Goal: Task Accomplishment & Management: Use online tool/utility

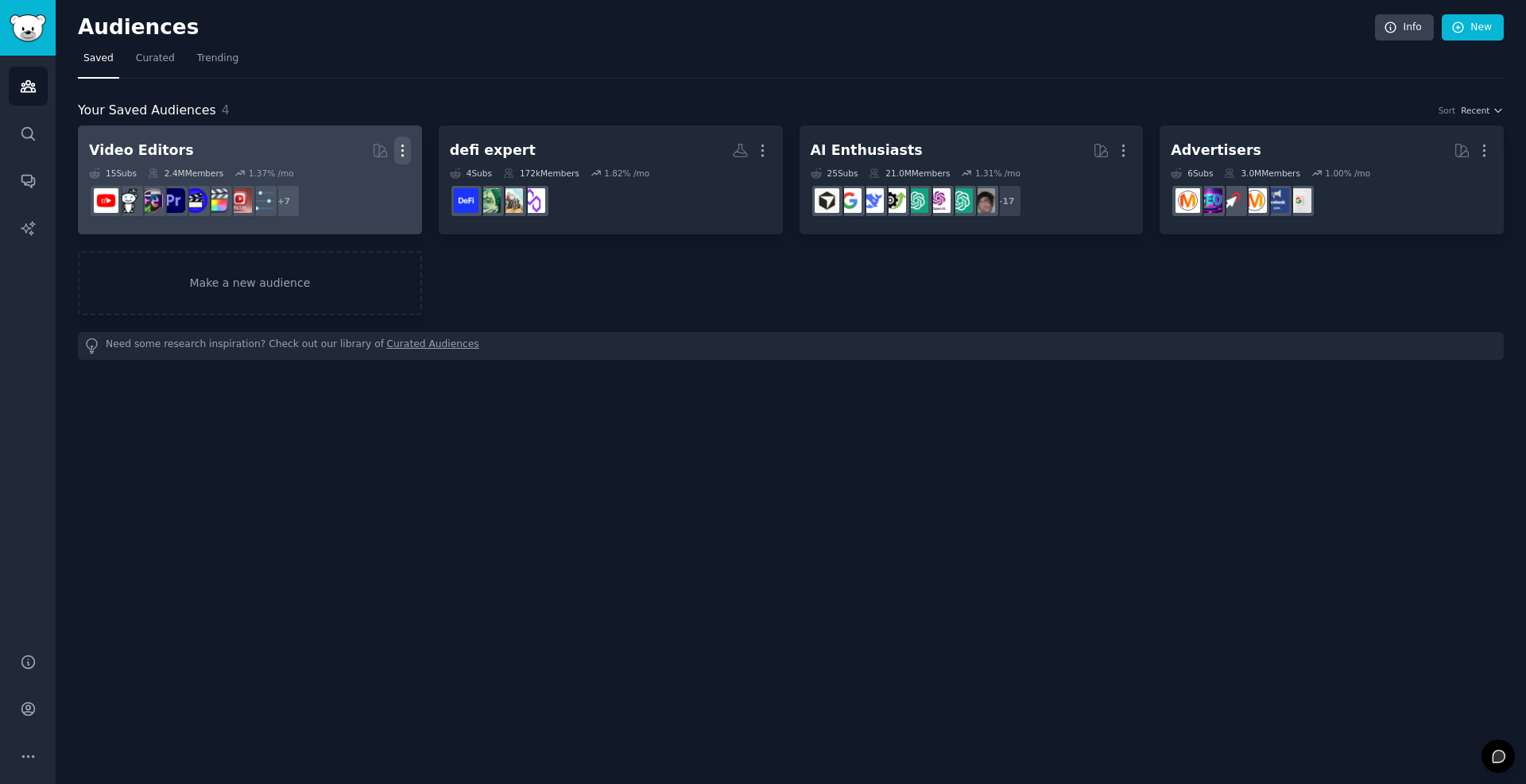
click at [403, 153] on icon "button" at bounding box center [402, 150] width 17 height 17
click at [363, 188] on p "Delete" at bounding box center [360, 184] width 37 height 17
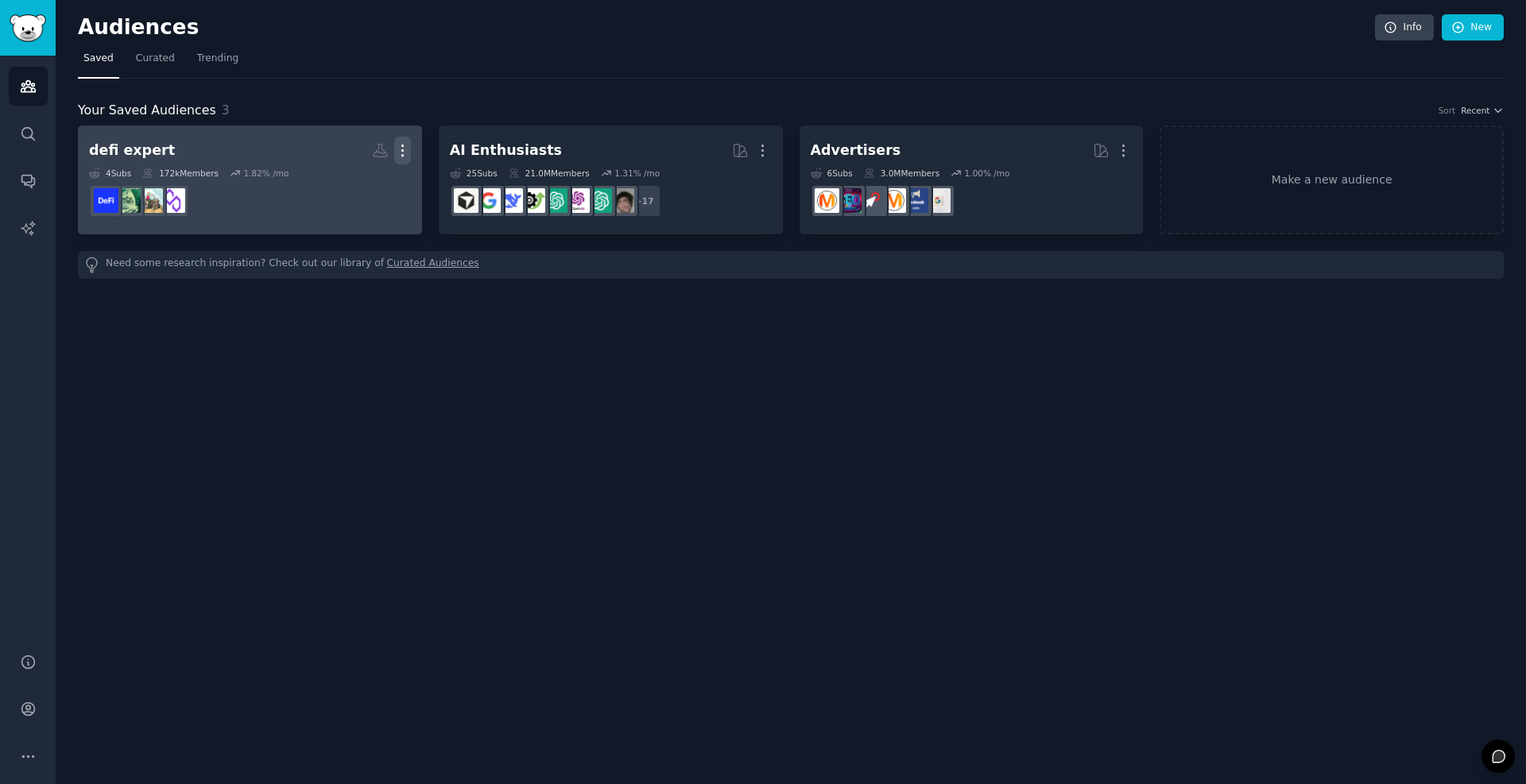
click at [407, 148] on icon "button" at bounding box center [402, 150] width 17 height 17
click at [356, 184] on p "Delete" at bounding box center [360, 184] width 37 height 17
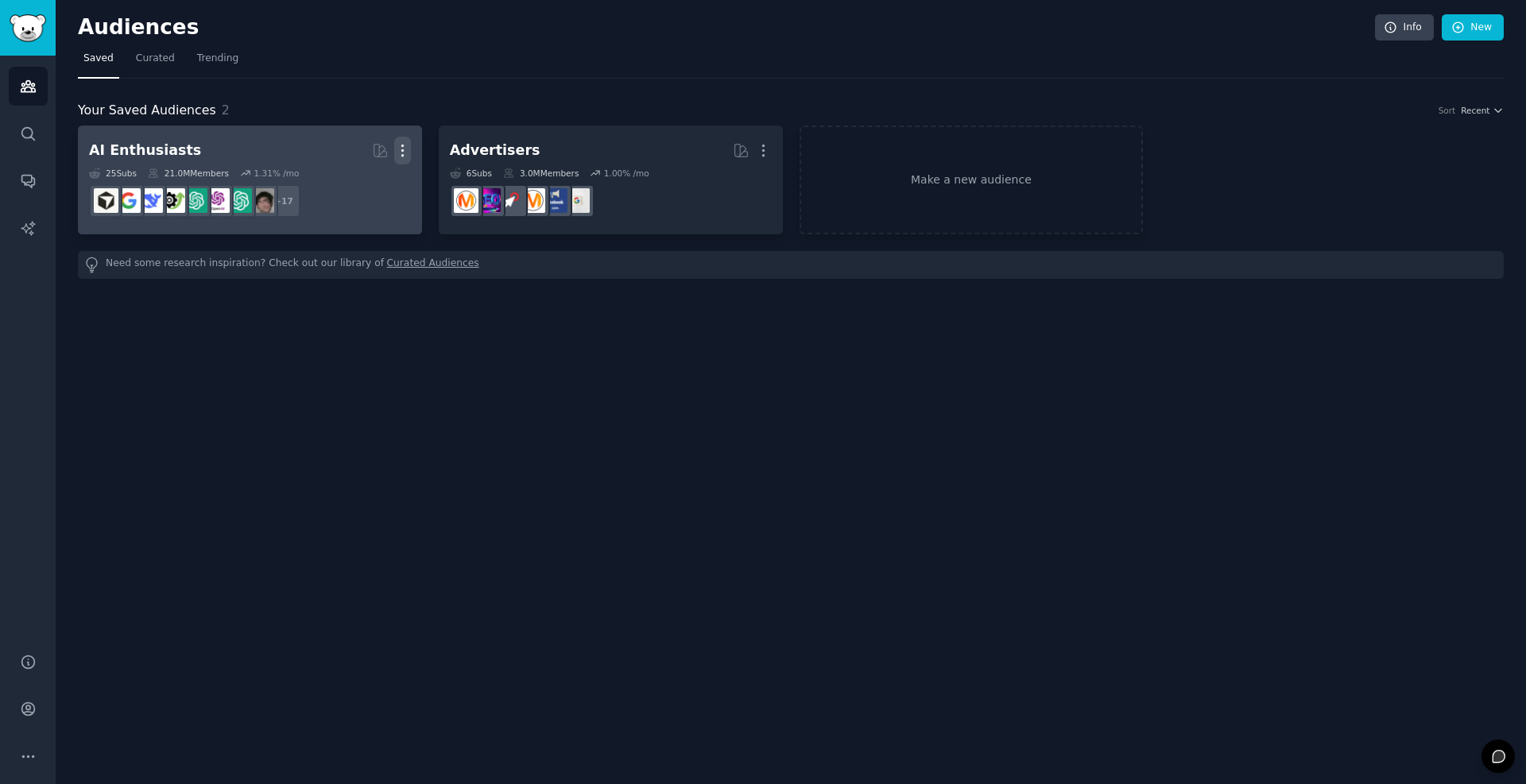
click at [407, 148] on icon "button" at bounding box center [402, 150] width 17 height 17
click at [350, 186] on p "Delete" at bounding box center [360, 184] width 37 height 17
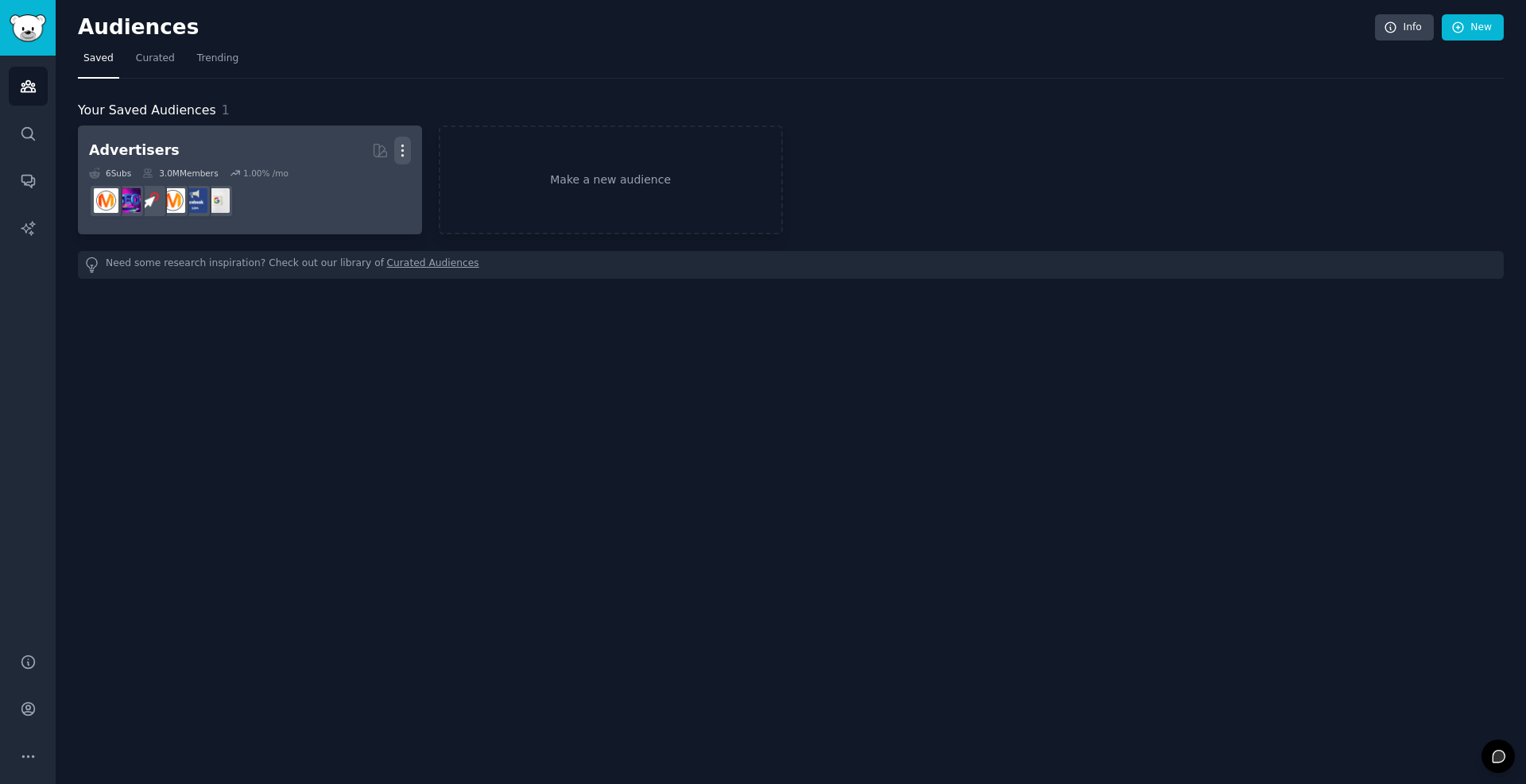
click at [399, 152] on icon "button" at bounding box center [402, 150] width 17 height 17
click at [332, 181] on icon at bounding box center [326, 184] width 11 height 13
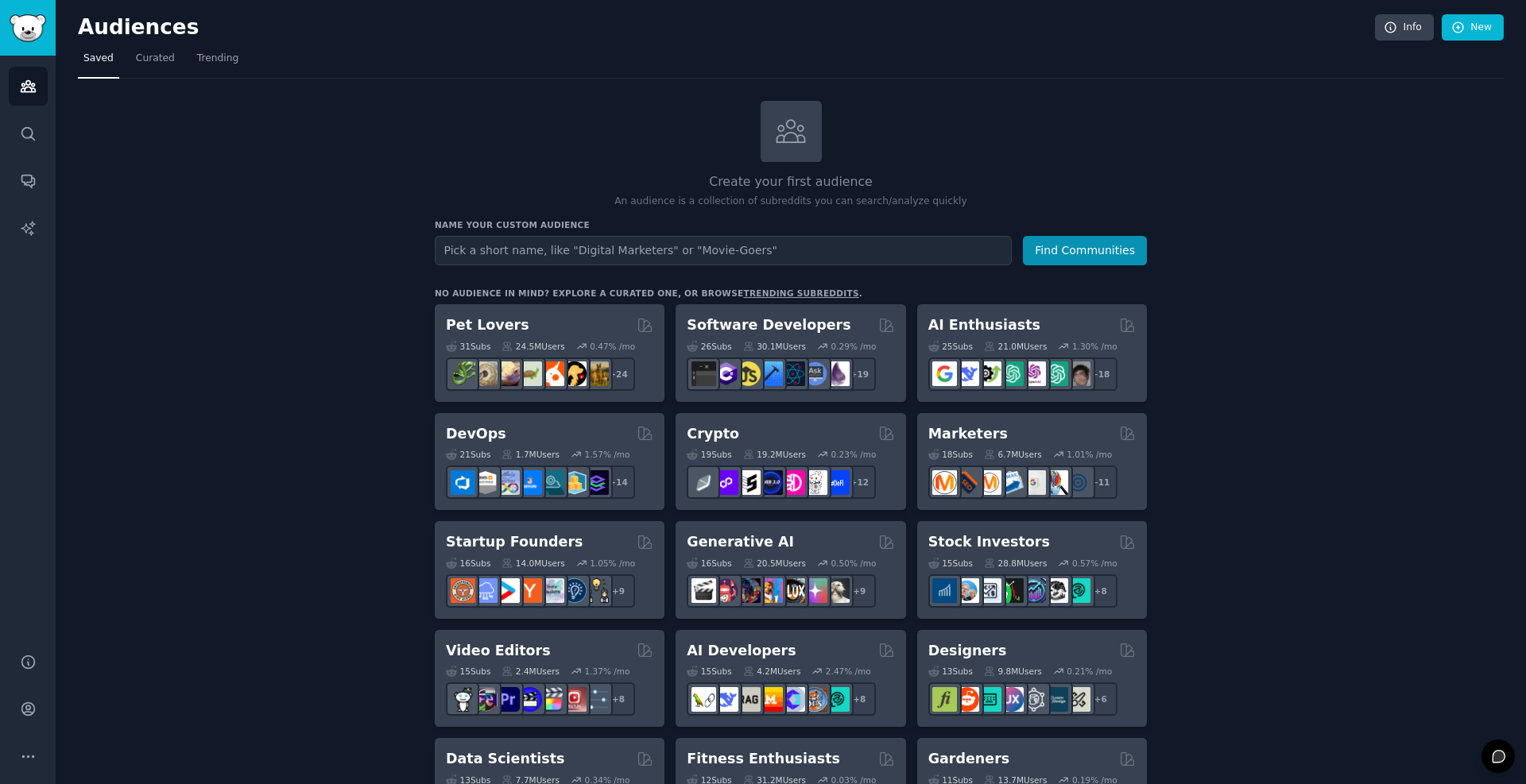
click at [548, 251] on input "text" at bounding box center [723, 251] width 577 height 29
type input "geopolitics"
click at [1023, 236] on button "Find Communities" at bounding box center [1085, 251] width 124 height 29
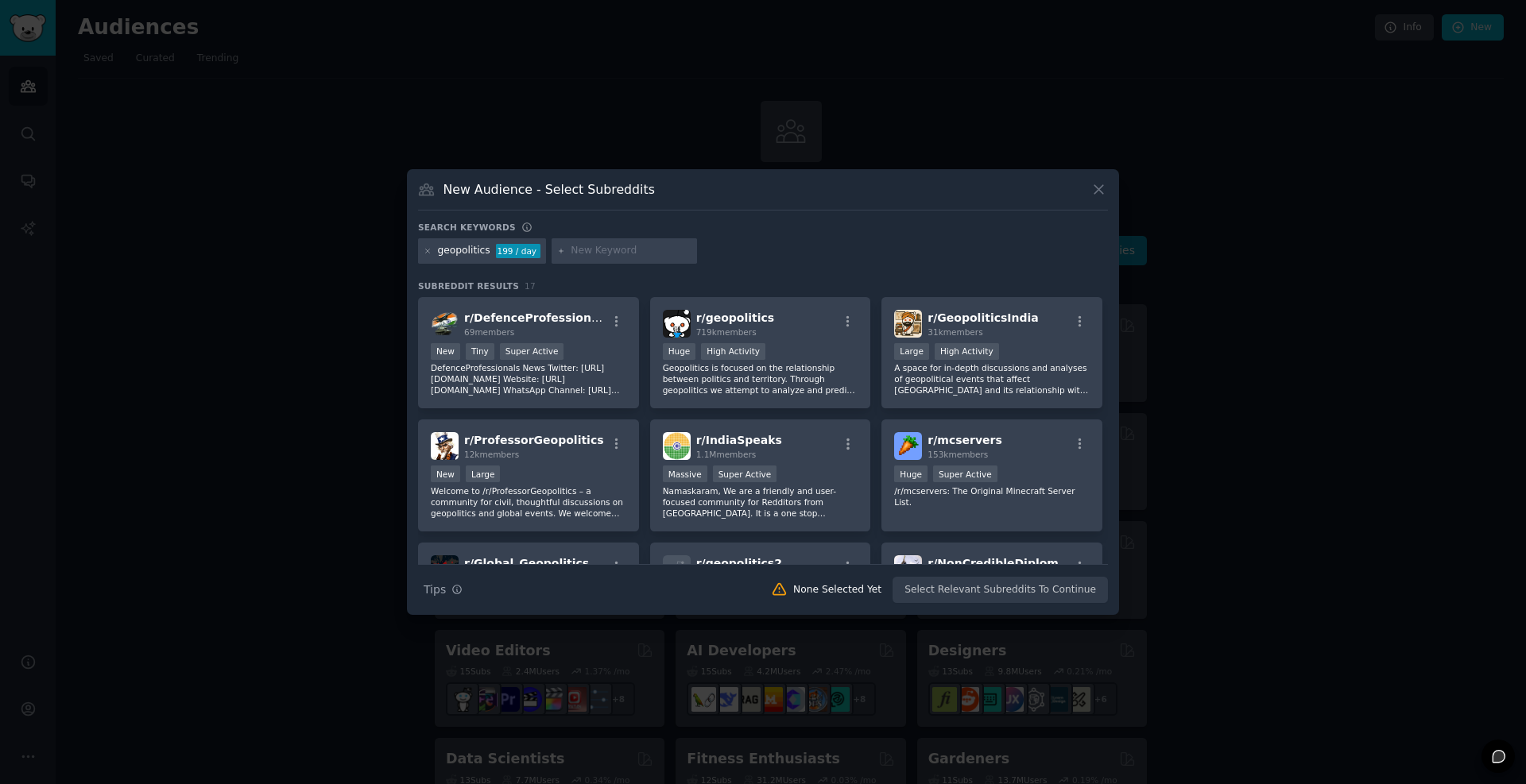
click at [423, 254] on div "geopolitics 199 / day" at bounding box center [482, 251] width 128 height 25
click at [426, 249] on icon at bounding box center [428, 251] width 9 height 9
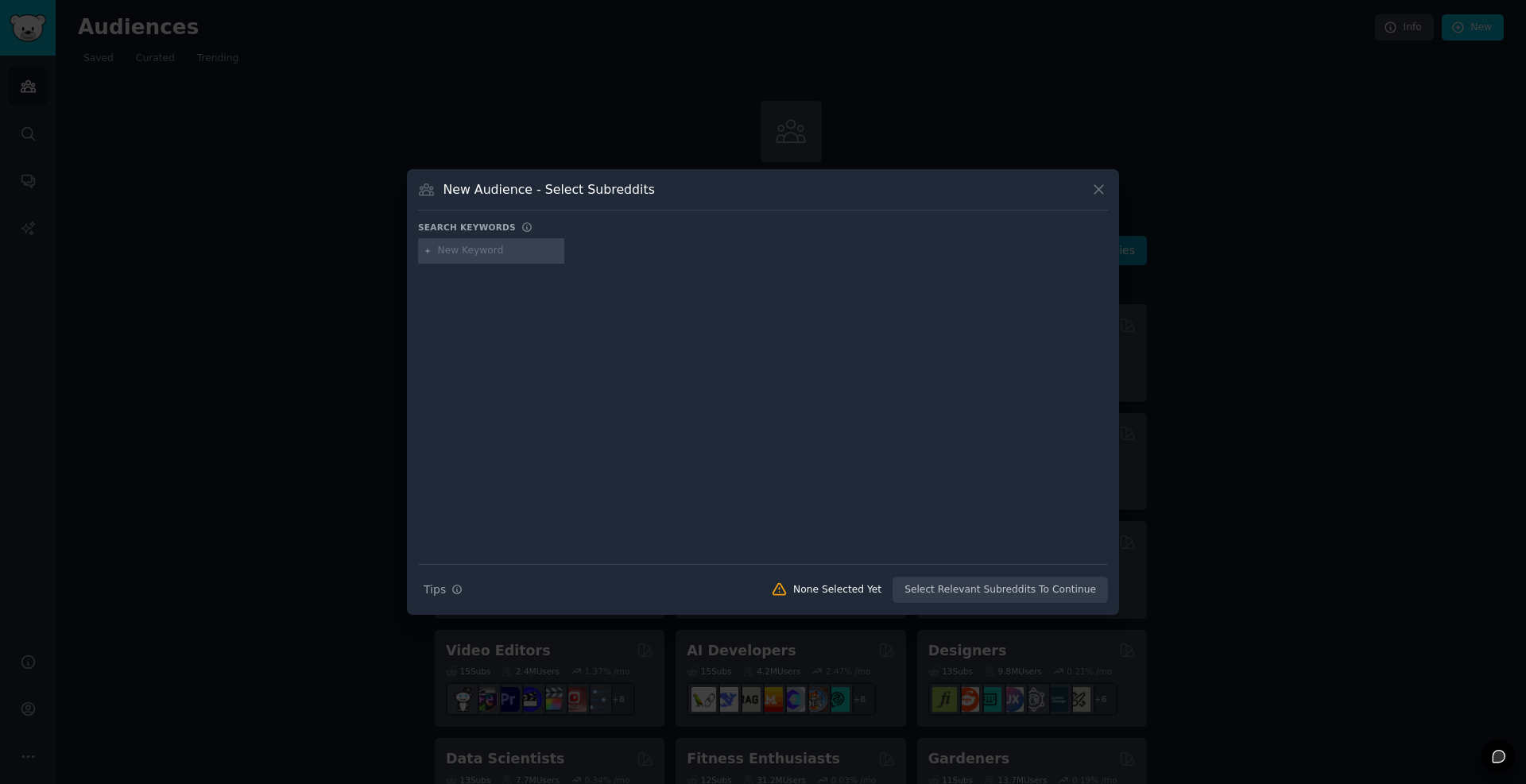
click at [477, 249] on input "text" at bounding box center [499, 251] width 121 height 15
paste input "polymarket bets"
type input "polymarket bets"
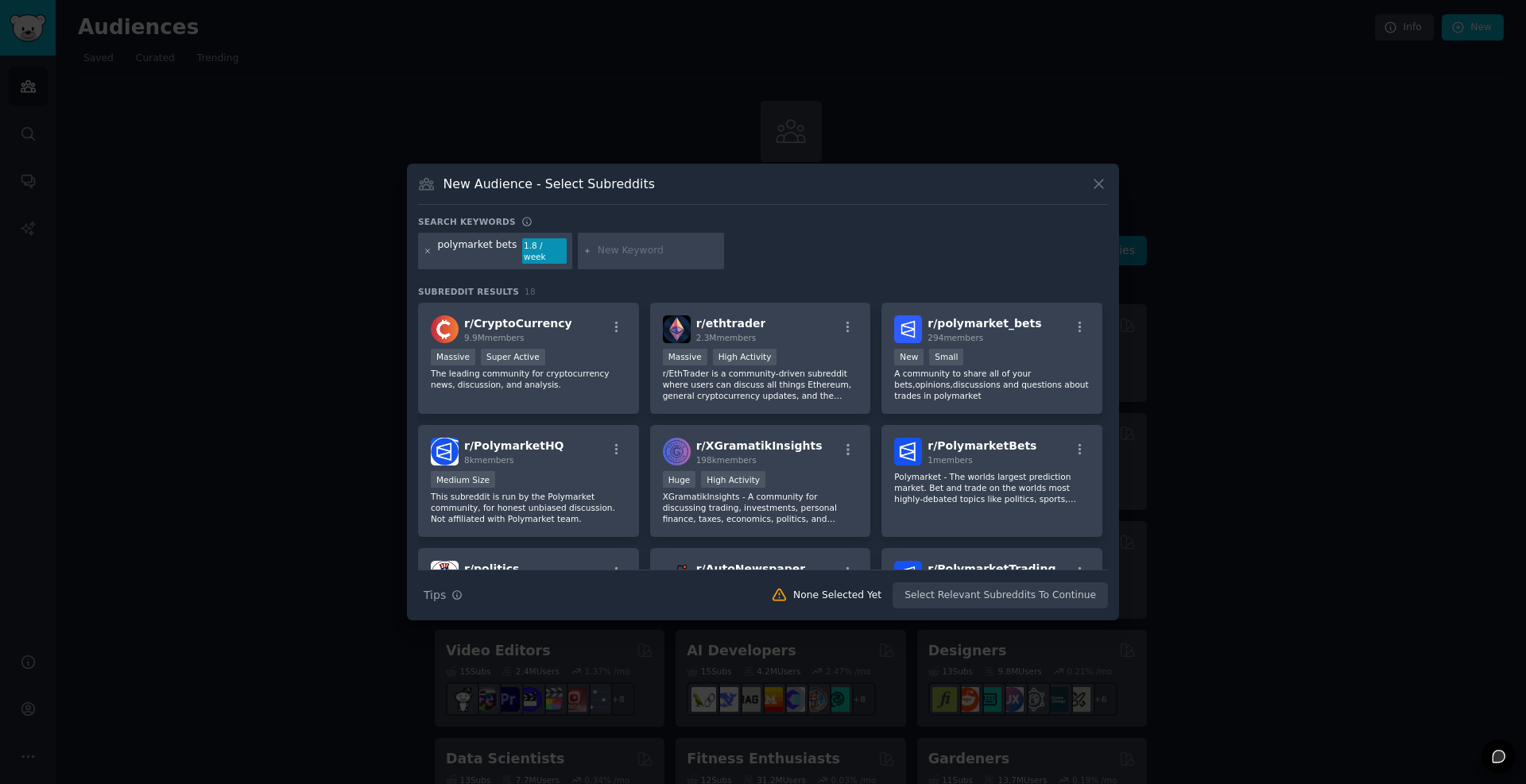
click at [426, 255] on icon at bounding box center [428, 251] width 9 height 9
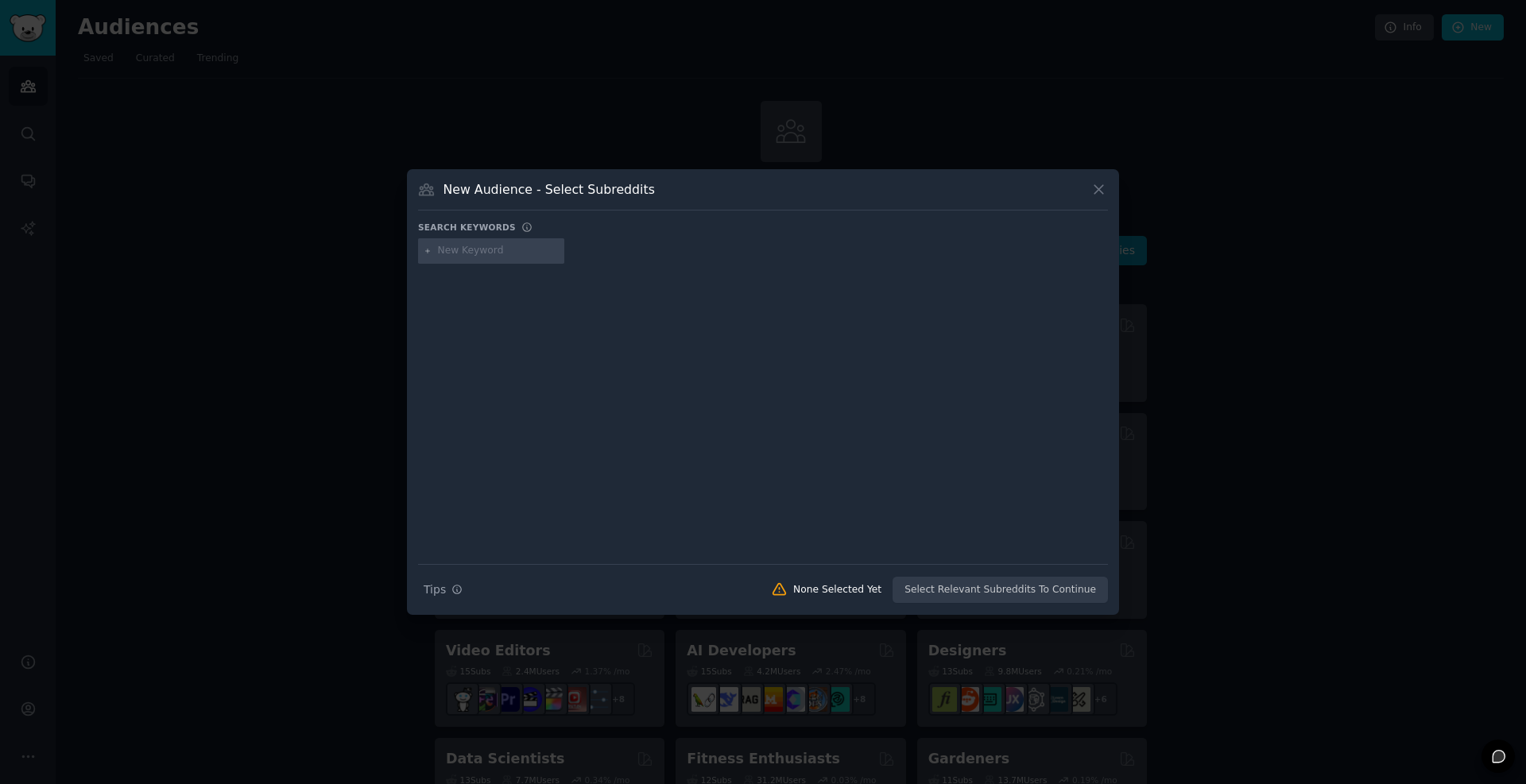
click at [515, 258] on div at bounding box center [491, 251] width 146 height 25
click at [469, 251] on input "text" at bounding box center [499, 251] width 121 height 15
paste input "think tank"
type input "think tank"
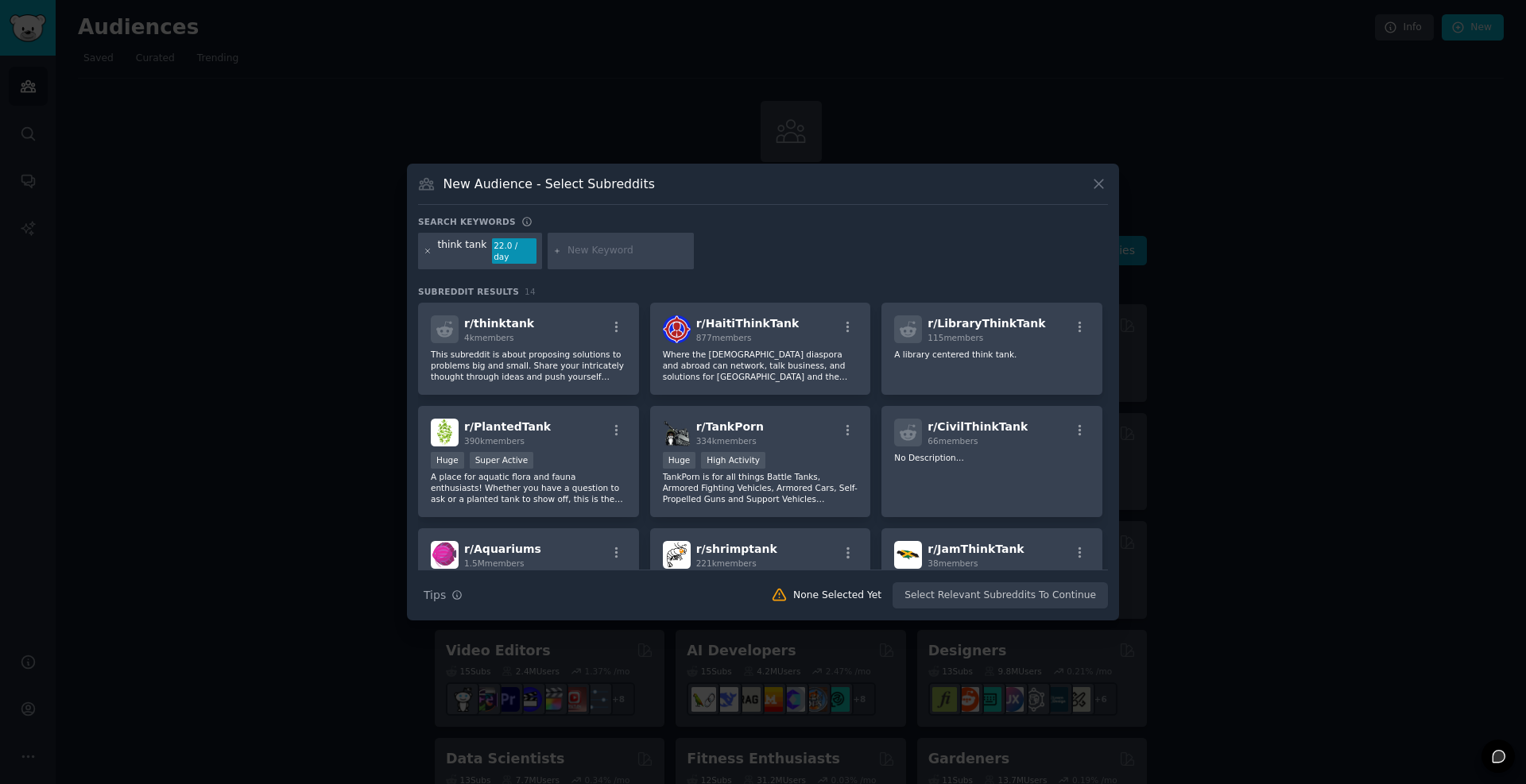
click at [427, 251] on icon at bounding box center [428, 251] width 4 height 4
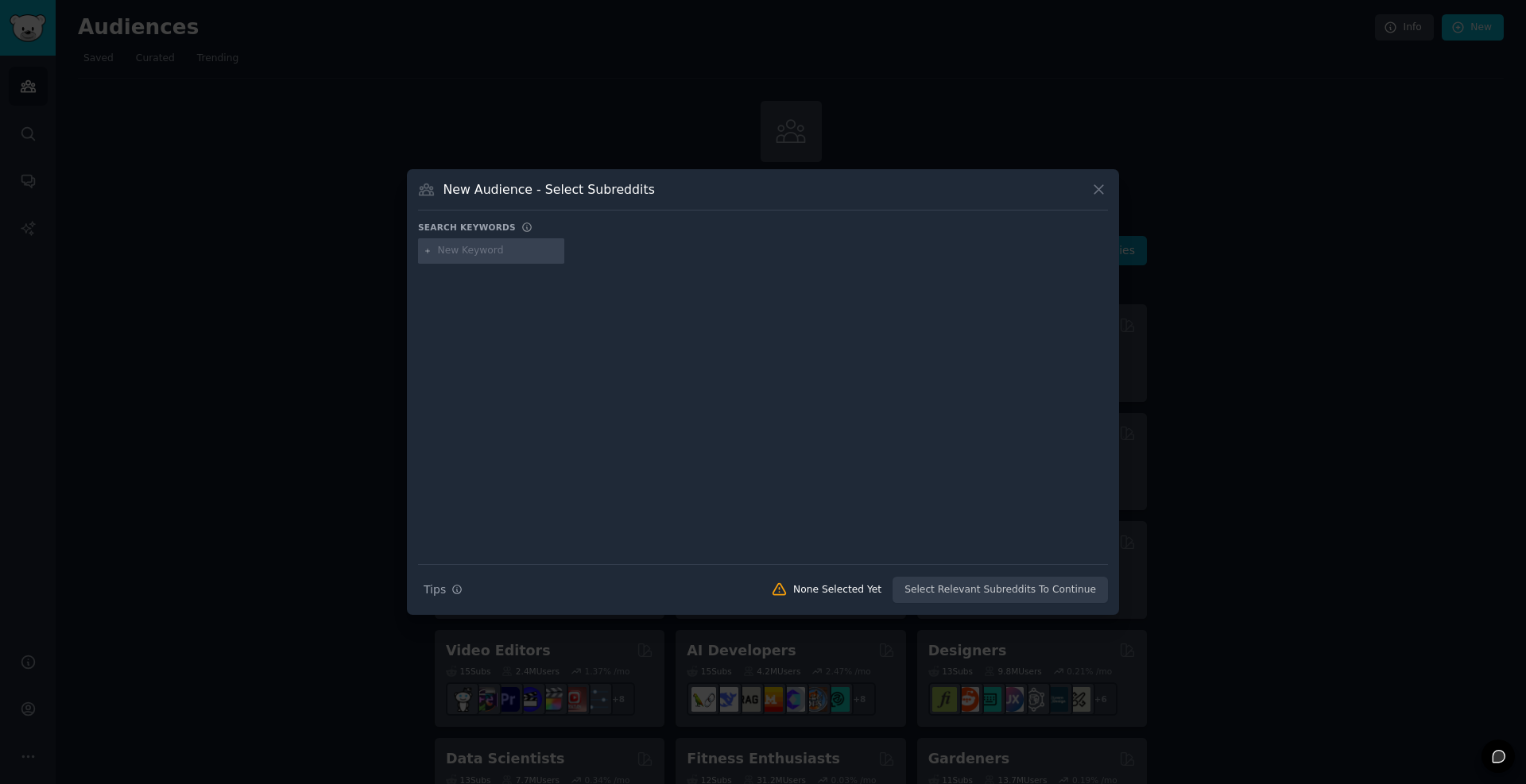
click at [516, 255] on input "text" at bounding box center [499, 251] width 121 height 15
paste input "de-googling"
type input "de-googling"
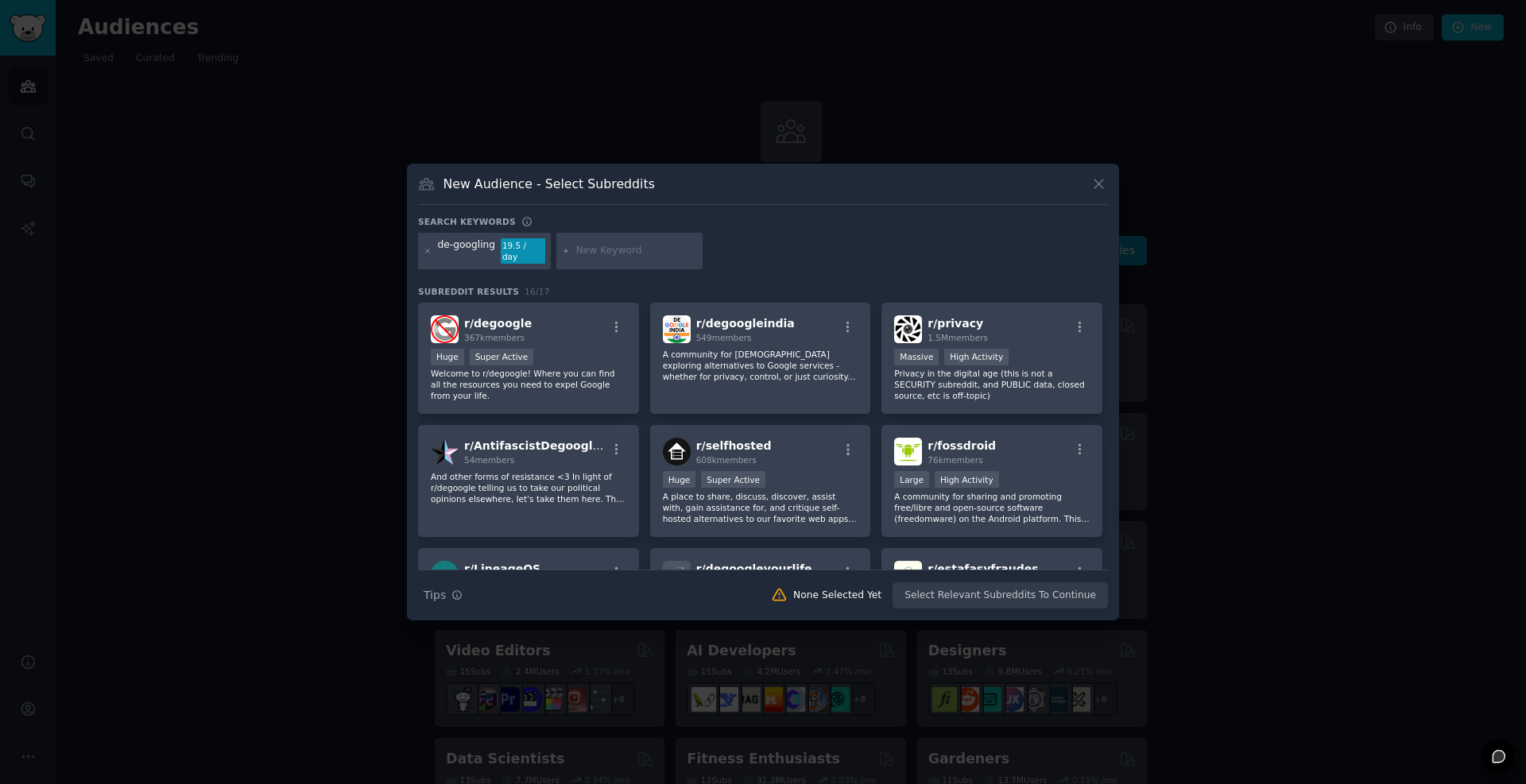
click at [423, 253] on div "de-googling 19.5 / day" at bounding box center [484, 252] width 133 height 37
click at [427, 253] on icon at bounding box center [428, 251] width 9 height 9
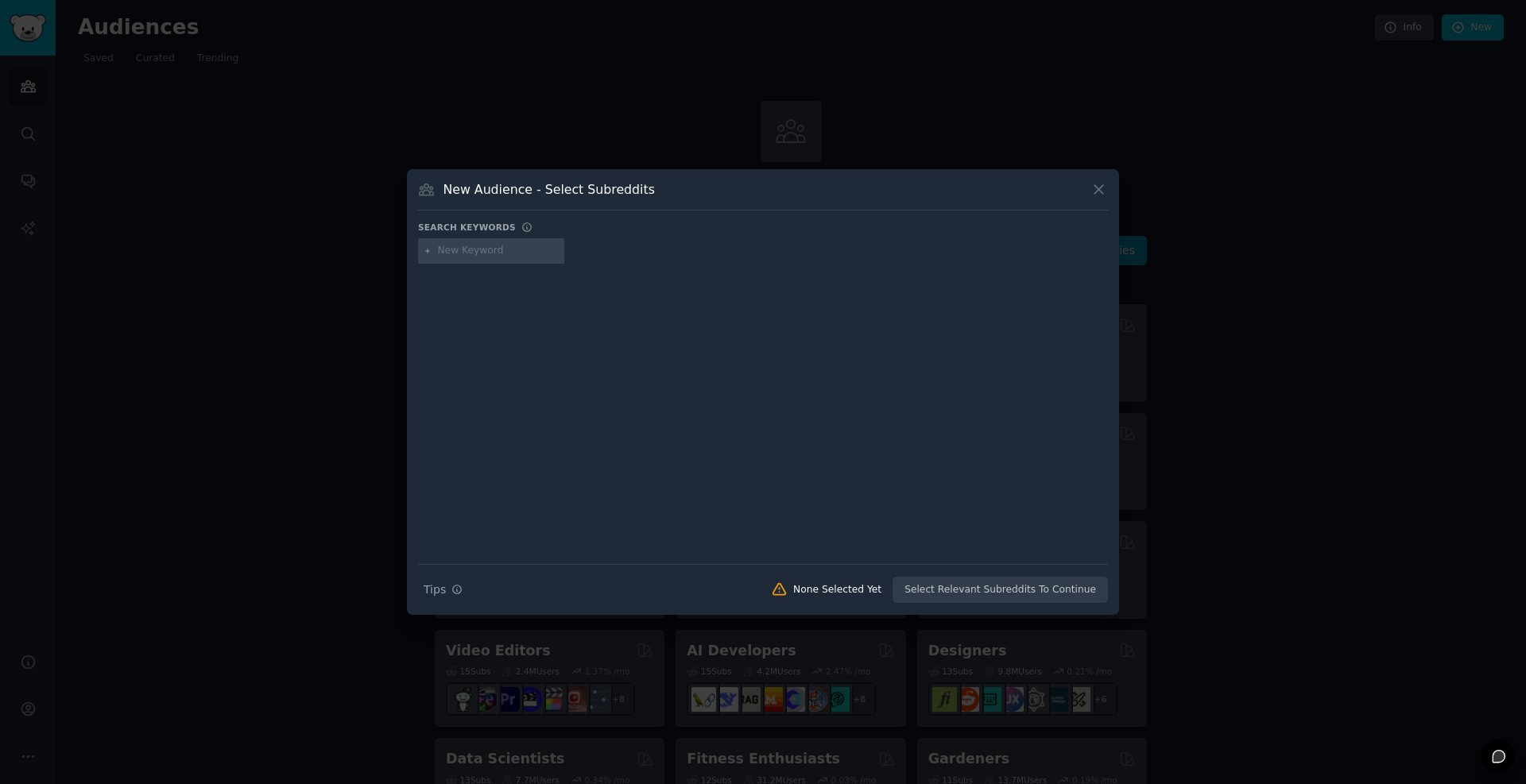
click at [524, 251] on input "text" at bounding box center [499, 251] width 121 height 15
paste input "Overemployed"
type input "Overemployed"
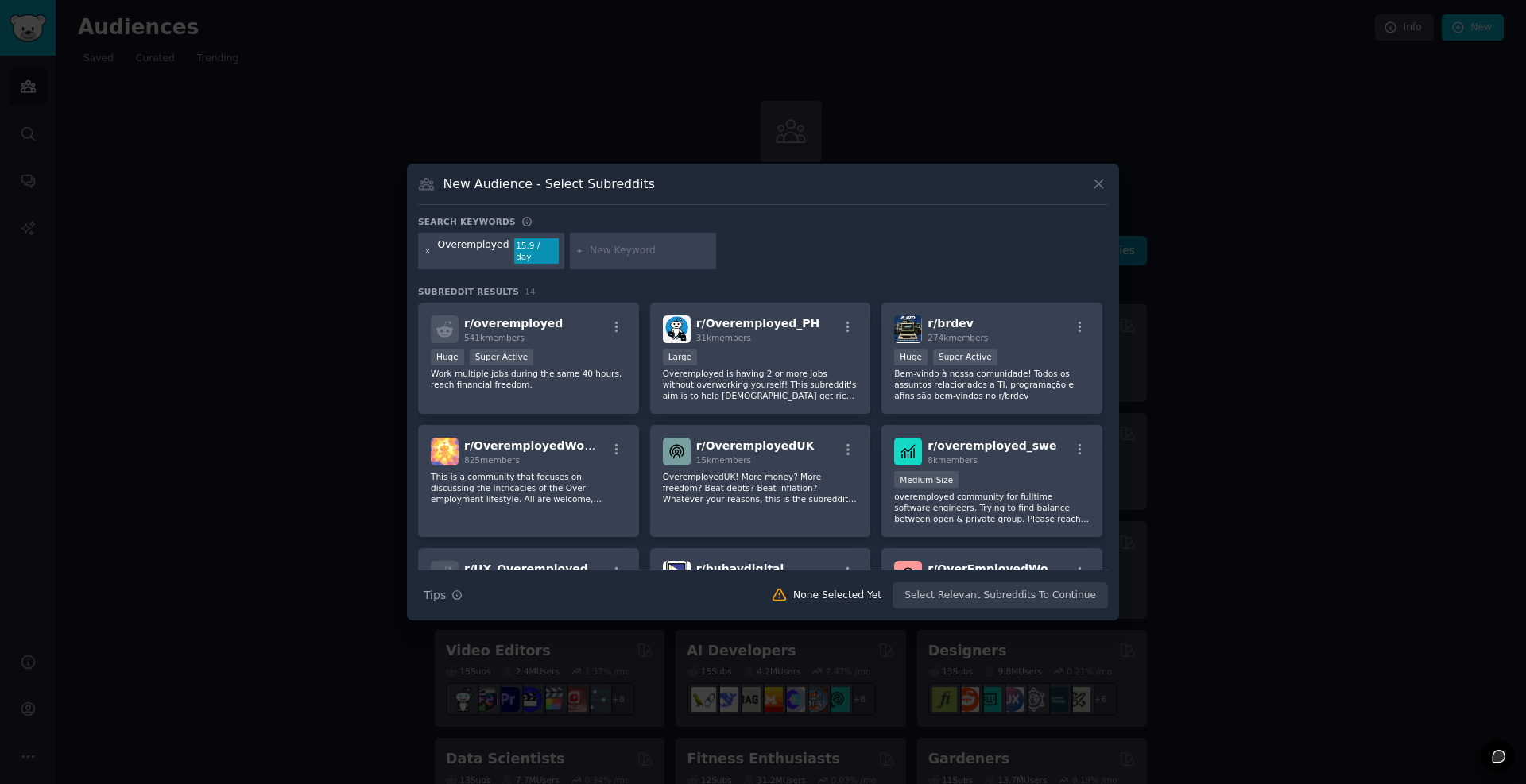
click at [428, 254] on icon at bounding box center [428, 251] width 9 height 9
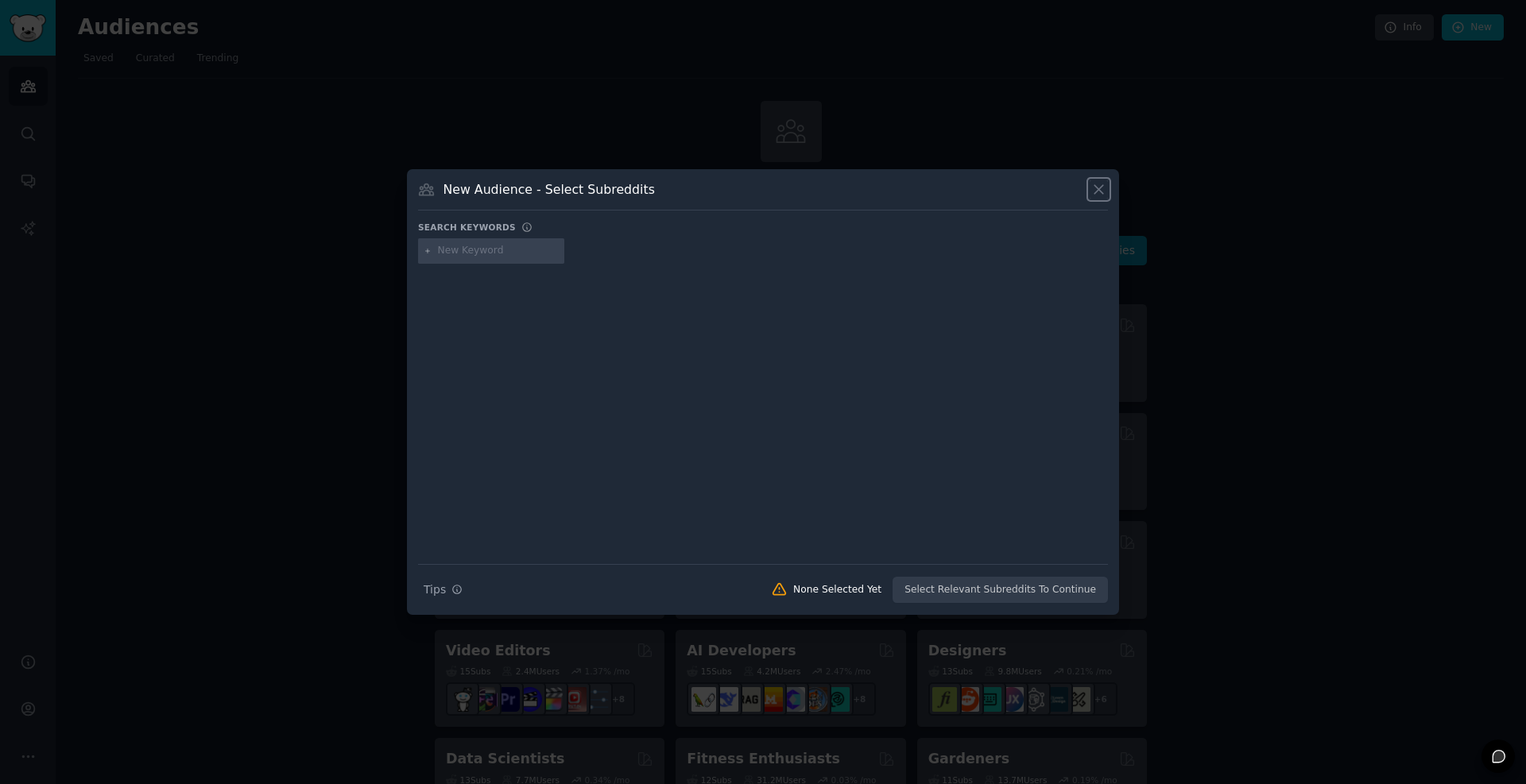
click at [1102, 188] on icon at bounding box center [1098, 188] width 17 height 17
